Goal: Task Accomplishment & Management: Manage account settings

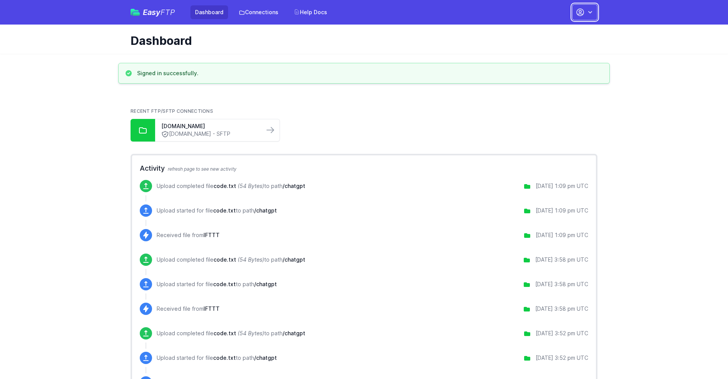
click at [585, 12] on button "button" at bounding box center [584, 12] width 25 height 16
click at [560, 32] on link "Account Settings" at bounding box center [561, 32] width 74 height 14
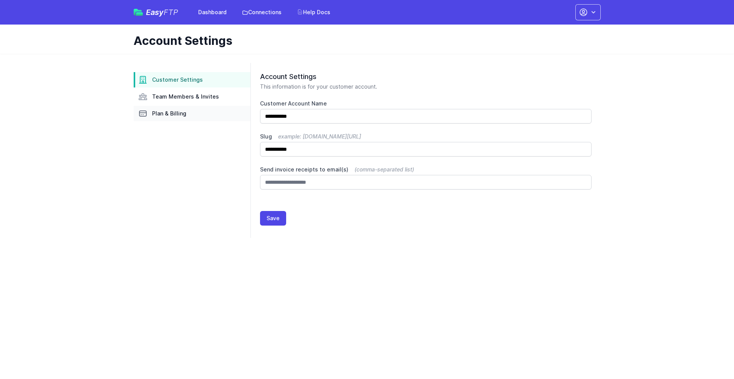
click at [192, 114] on link "Plan & Billing" at bounding box center [192, 113] width 117 height 15
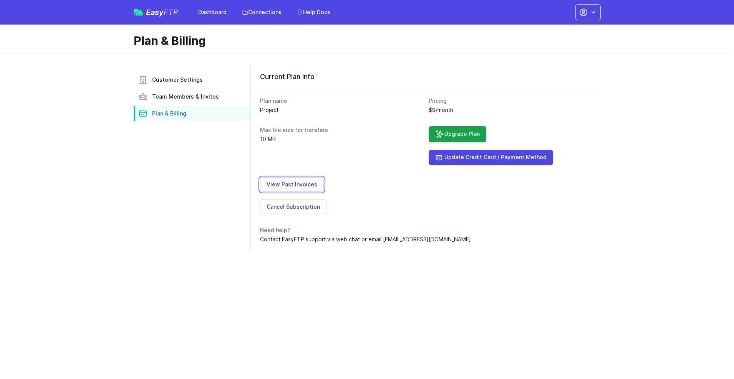
click at [290, 185] on link "View Past Invoices" at bounding box center [292, 184] width 64 height 15
